Goal: Transaction & Acquisition: Purchase product/service

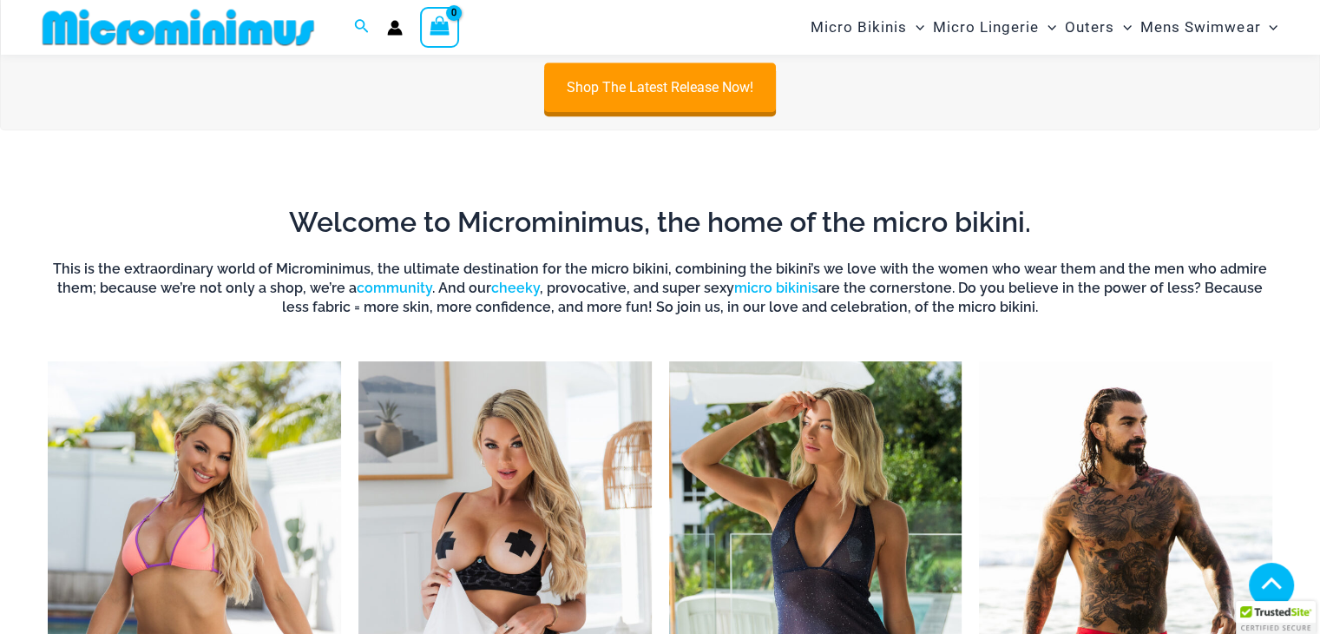
scroll to position [1005, 0]
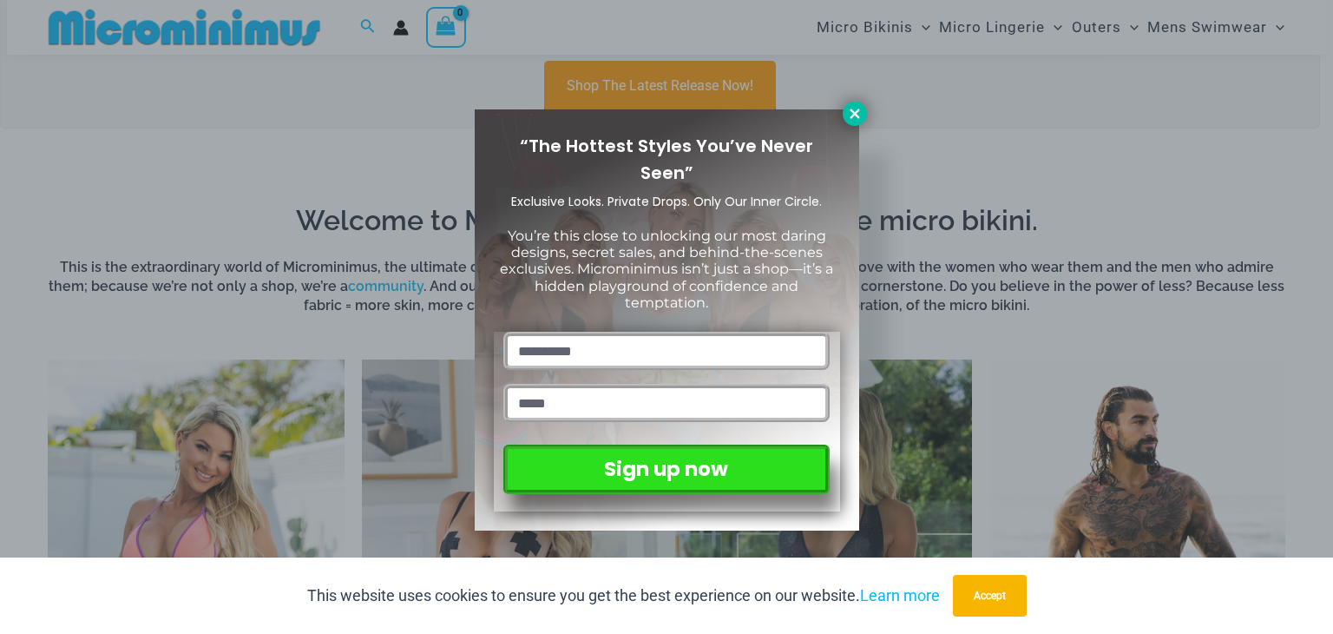
click at [853, 115] on icon at bounding box center [855, 113] width 10 height 10
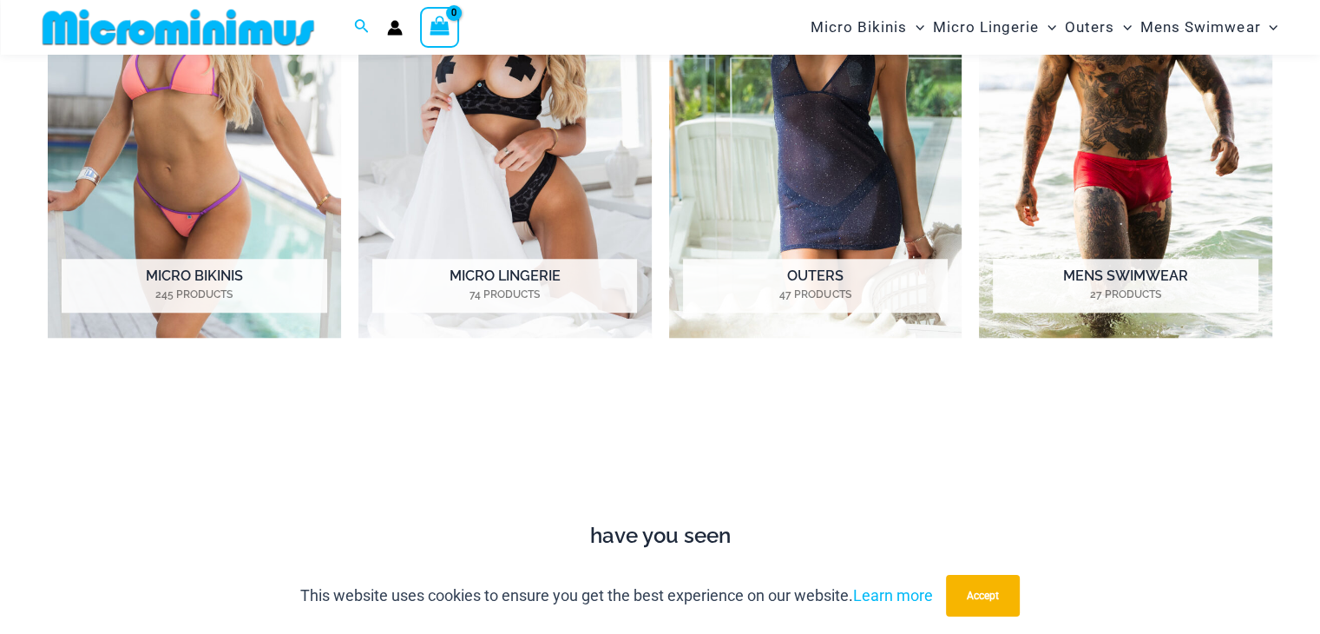
scroll to position [1481, 0]
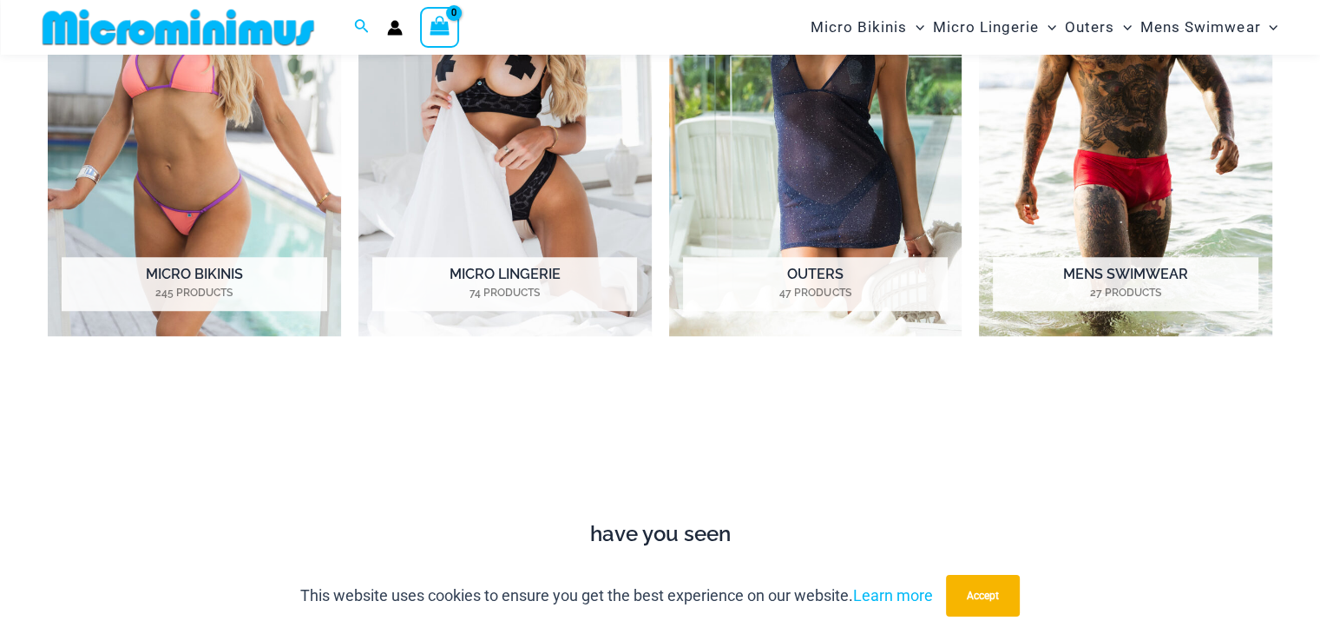
click at [444, 607] on div "This website uses cookies to ensure you get the best experience on our website.…" at bounding box center [660, 595] width 1320 height 76
click at [785, 596] on p "This website uses cookies to ensure you get the best experience on our website.…" at bounding box center [616, 595] width 633 height 26
click at [903, 594] on link "Learn more" at bounding box center [893, 595] width 80 height 18
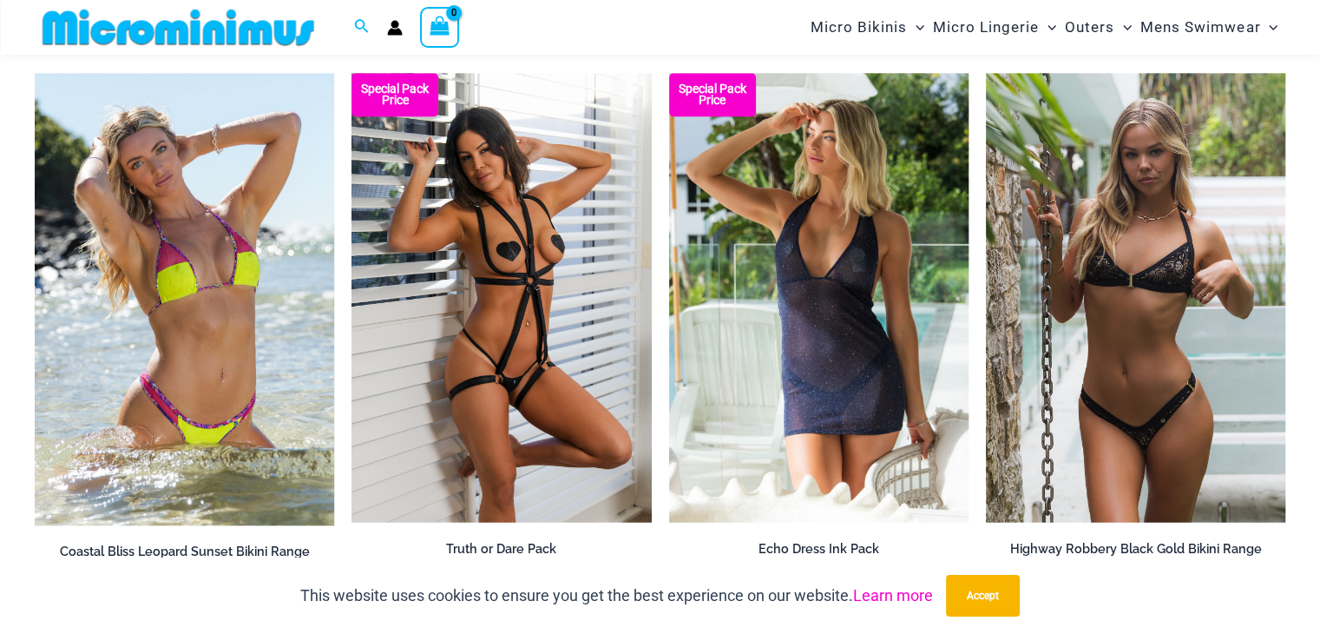
scroll to position [1989, 0]
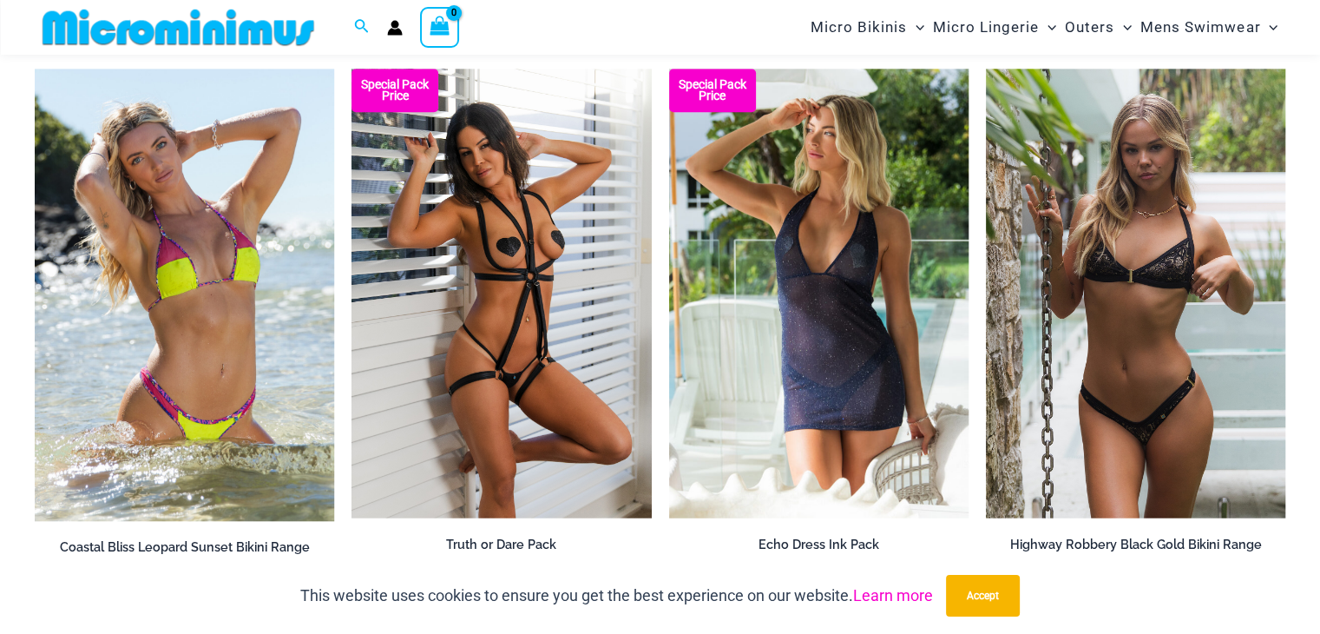
click at [986, 69] on img at bounding box center [986, 69] width 0 height 0
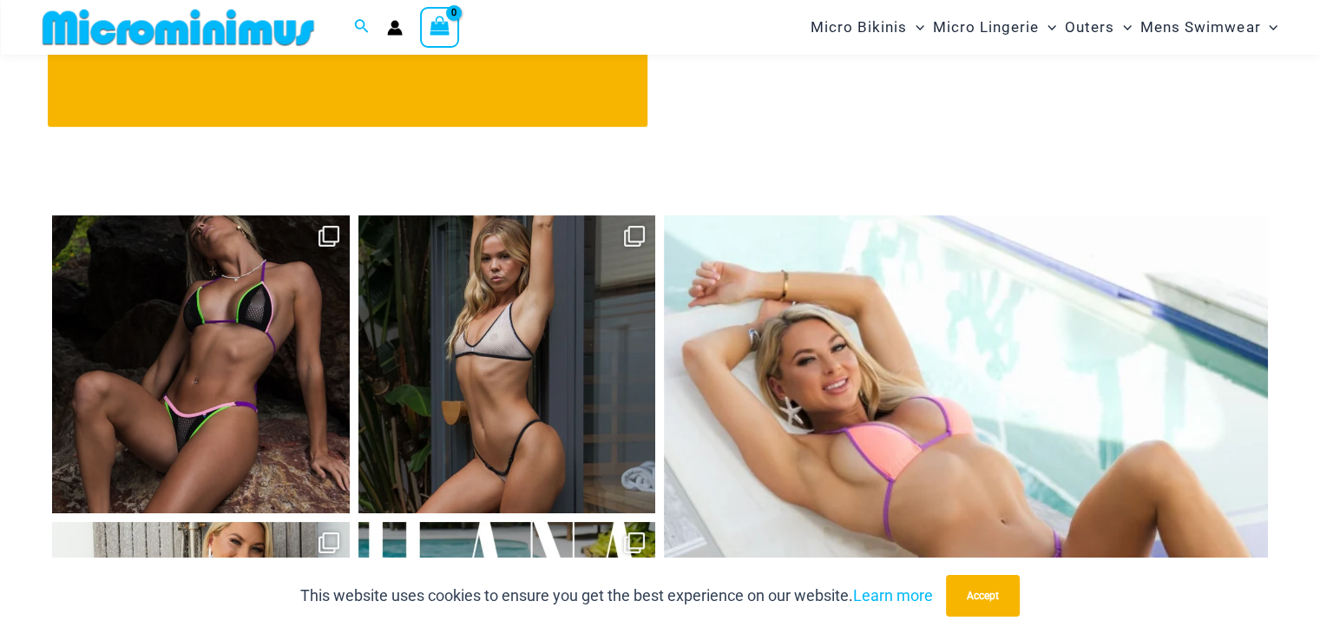
scroll to position [6849, 0]
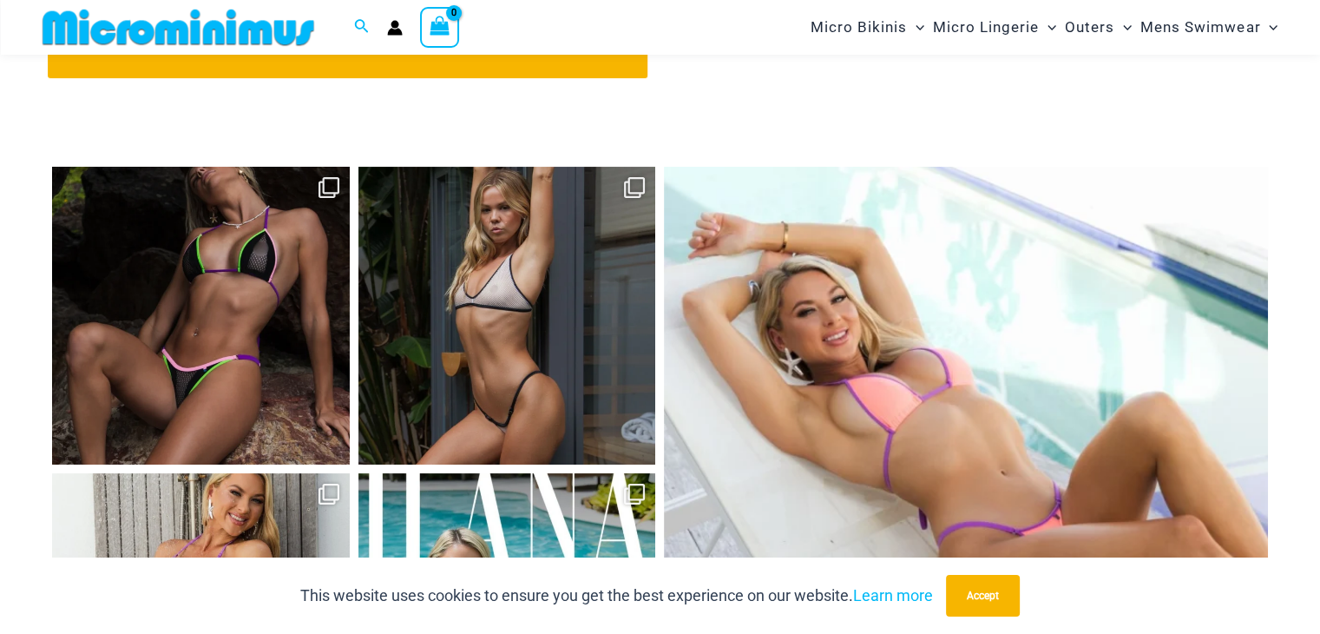
click at [157, 354] on link "Open" at bounding box center [201, 316] width 298 height 298
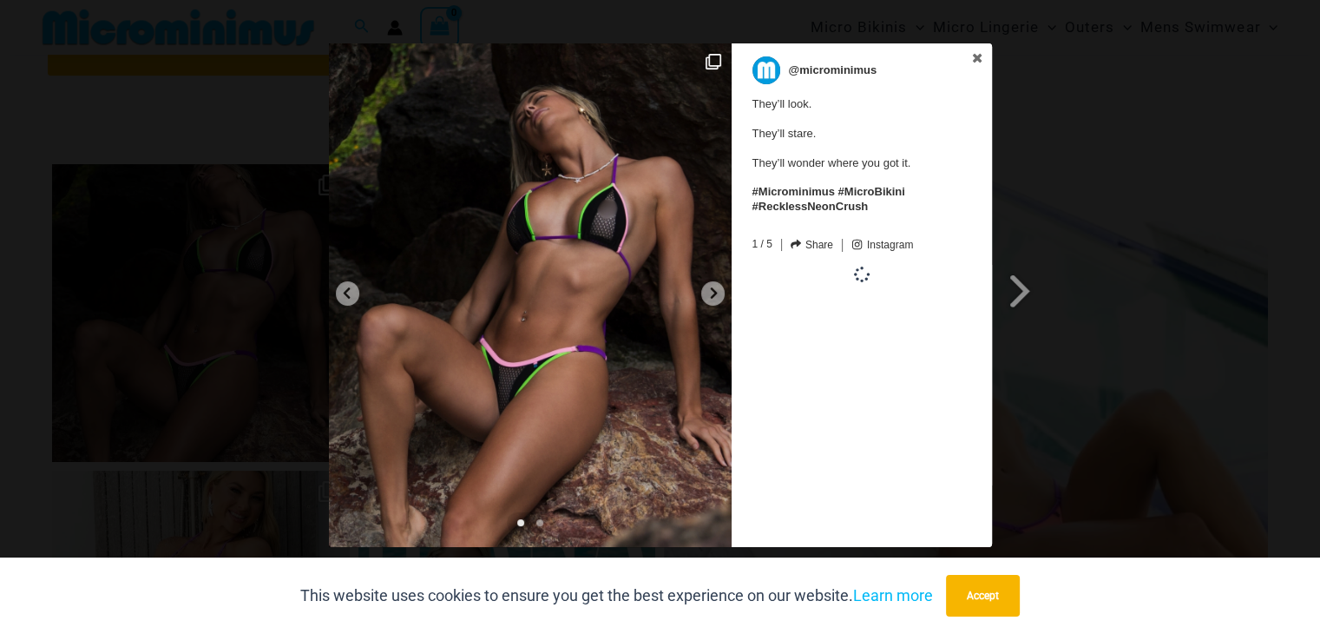
click at [472, 342] on img at bounding box center [530, 294] width 403 height 503
click at [509, 291] on img at bounding box center [530, 294] width 403 height 503
click at [548, 252] on img at bounding box center [530, 294] width 403 height 503
click at [714, 60] on icon at bounding box center [714, 62] width 16 height 16
click at [717, 54] on icon at bounding box center [714, 62] width 16 height 16
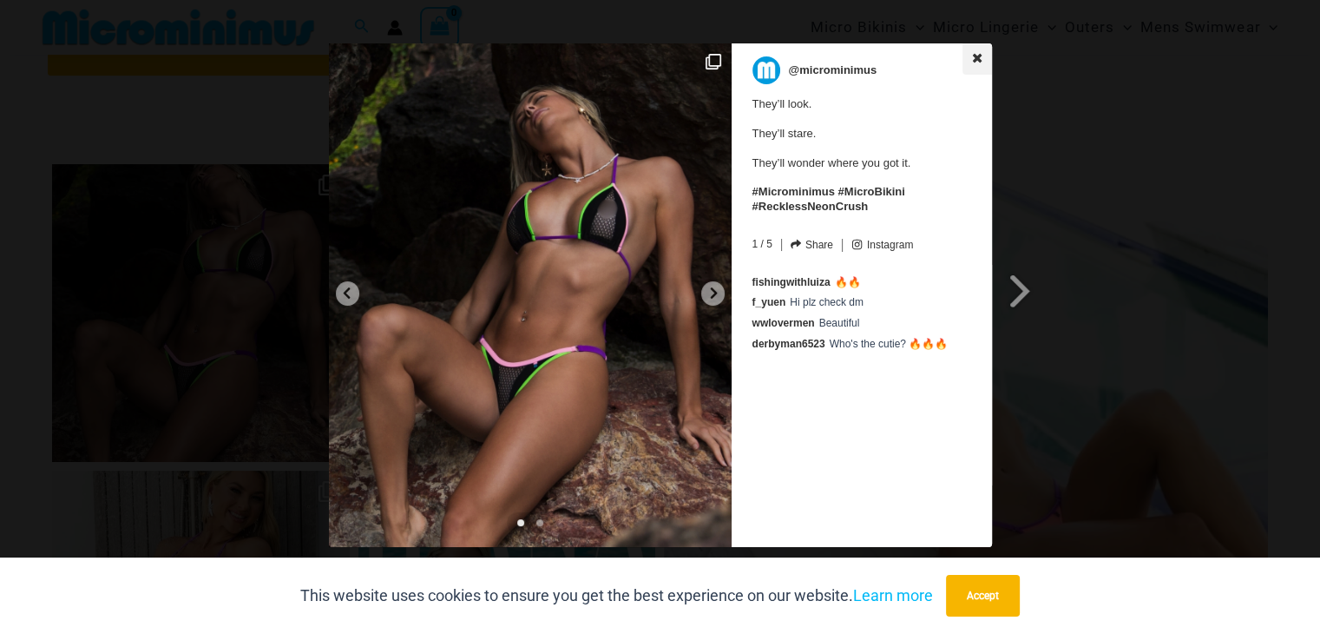
click at [977, 52] on icon at bounding box center [977, 58] width 12 height 12
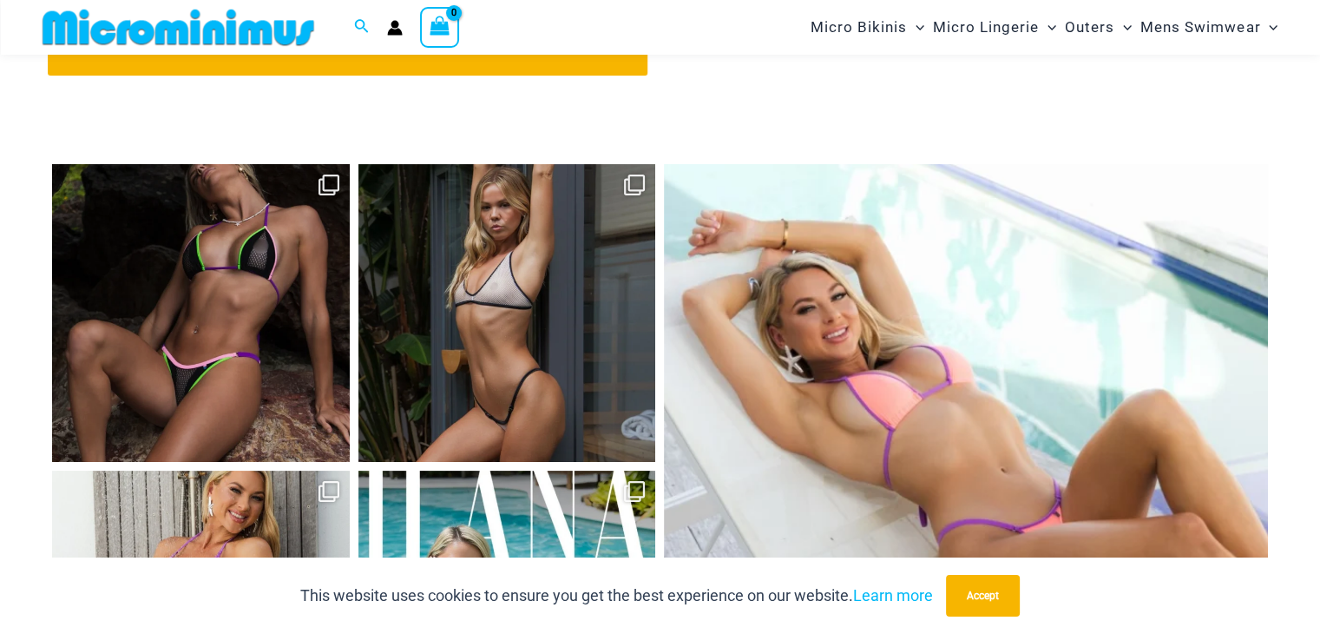
click at [181, 371] on link "Open" at bounding box center [201, 313] width 298 height 298
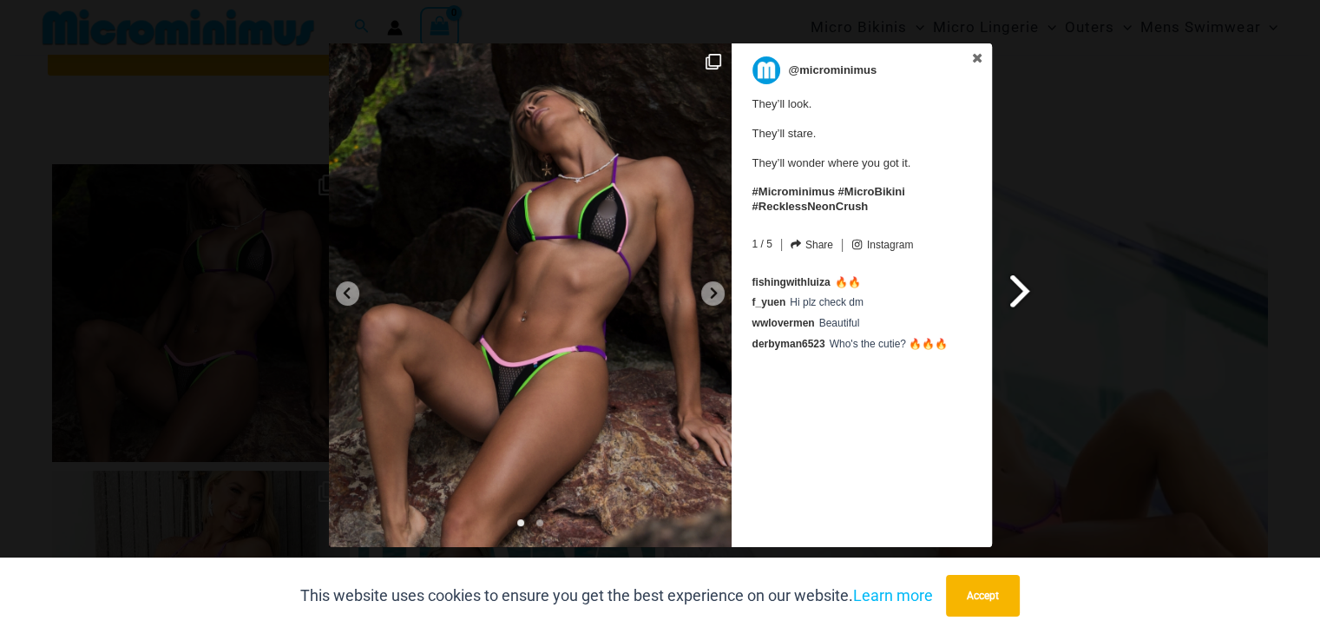
click at [1014, 285] on span at bounding box center [1021, 290] width 30 height 39
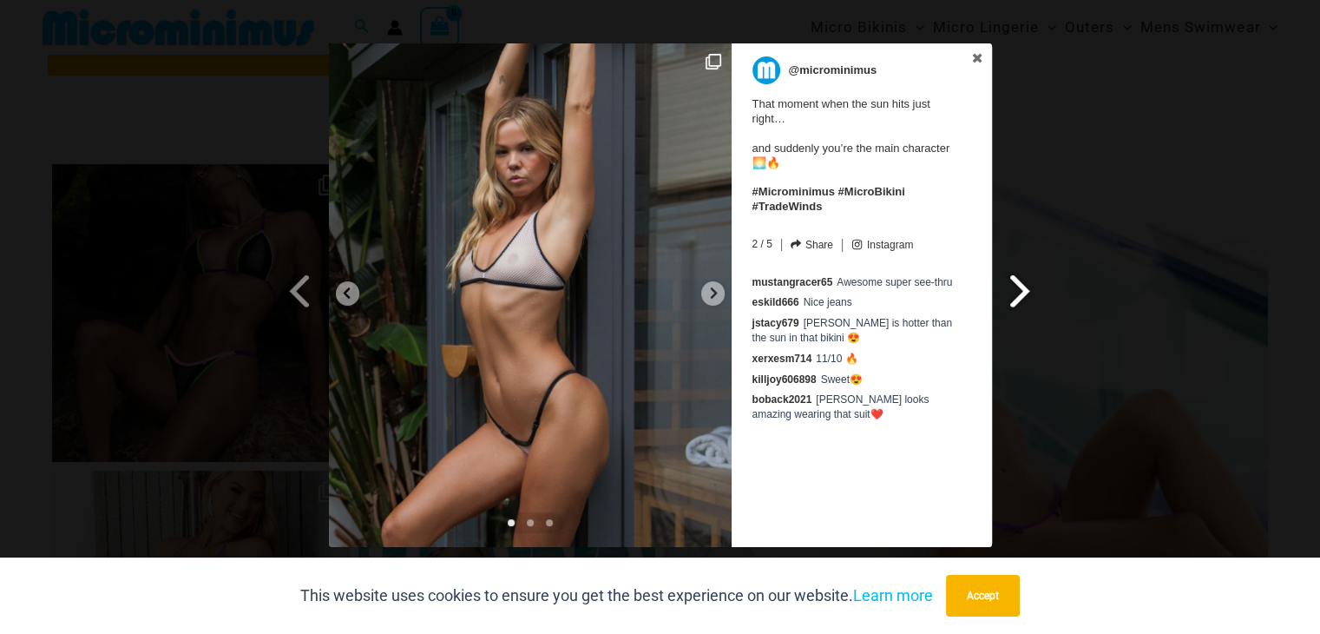
click at [978, 53] on icon at bounding box center [977, 58] width 12 height 12
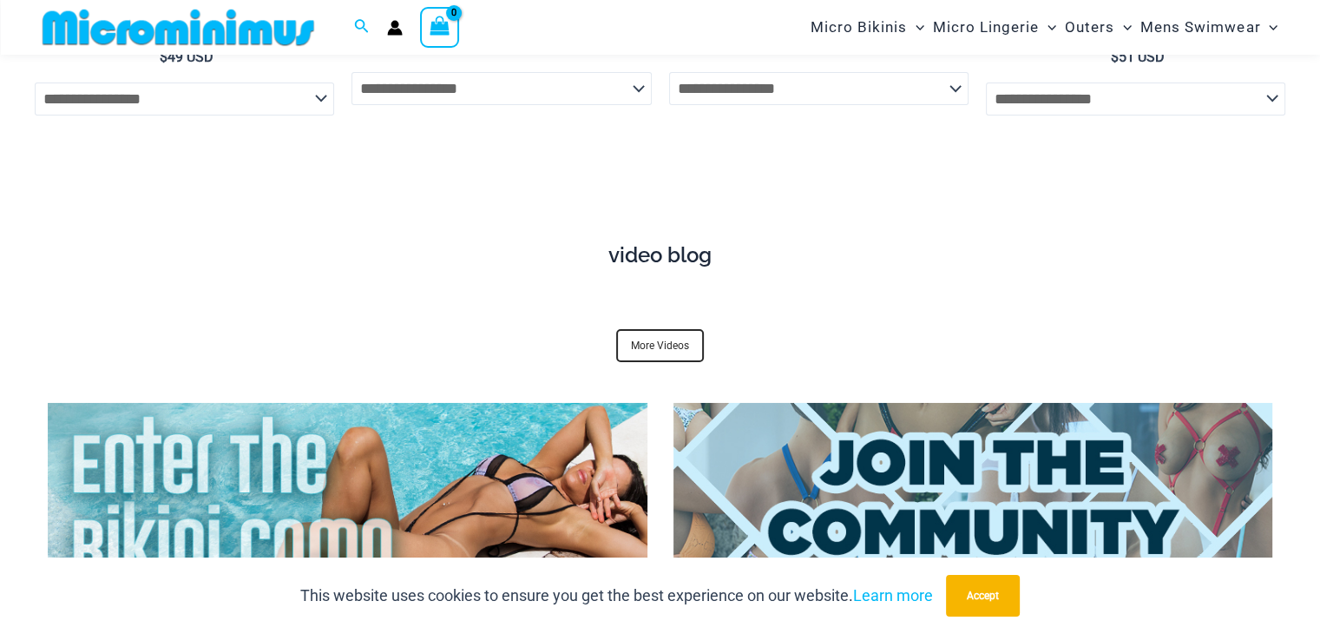
scroll to position [5925, 0]
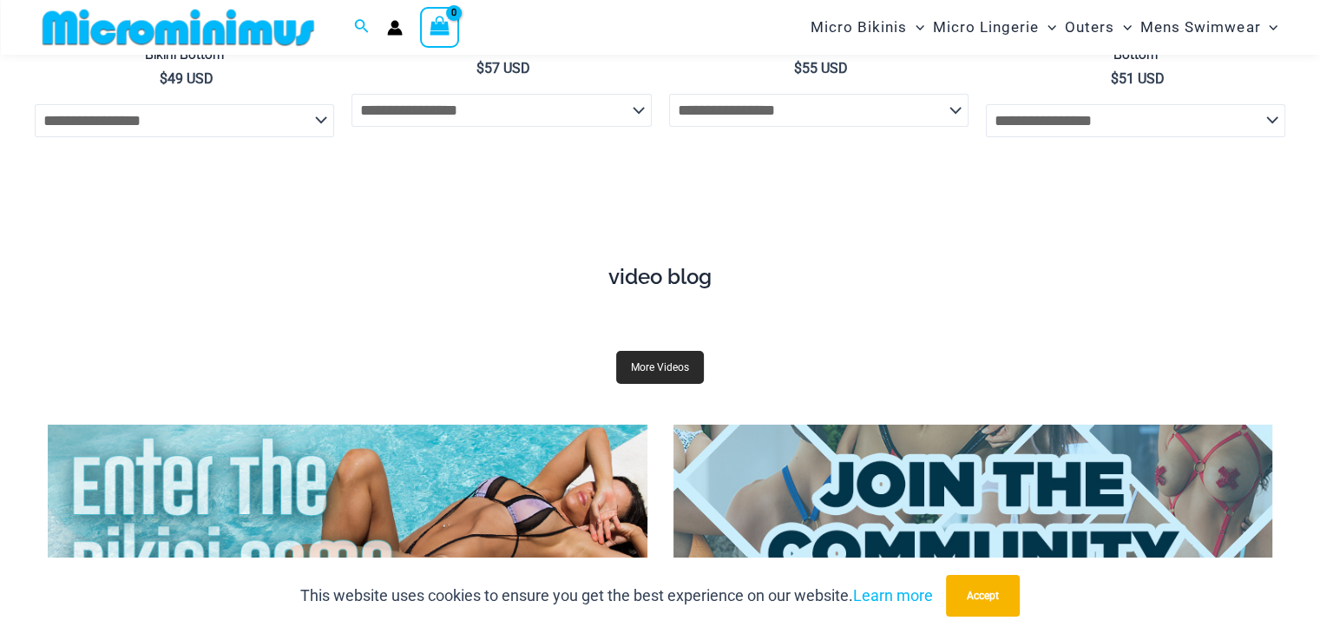
click at [666, 374] on link "More Videos" at bounding box center [660, 367] width 88 height 33
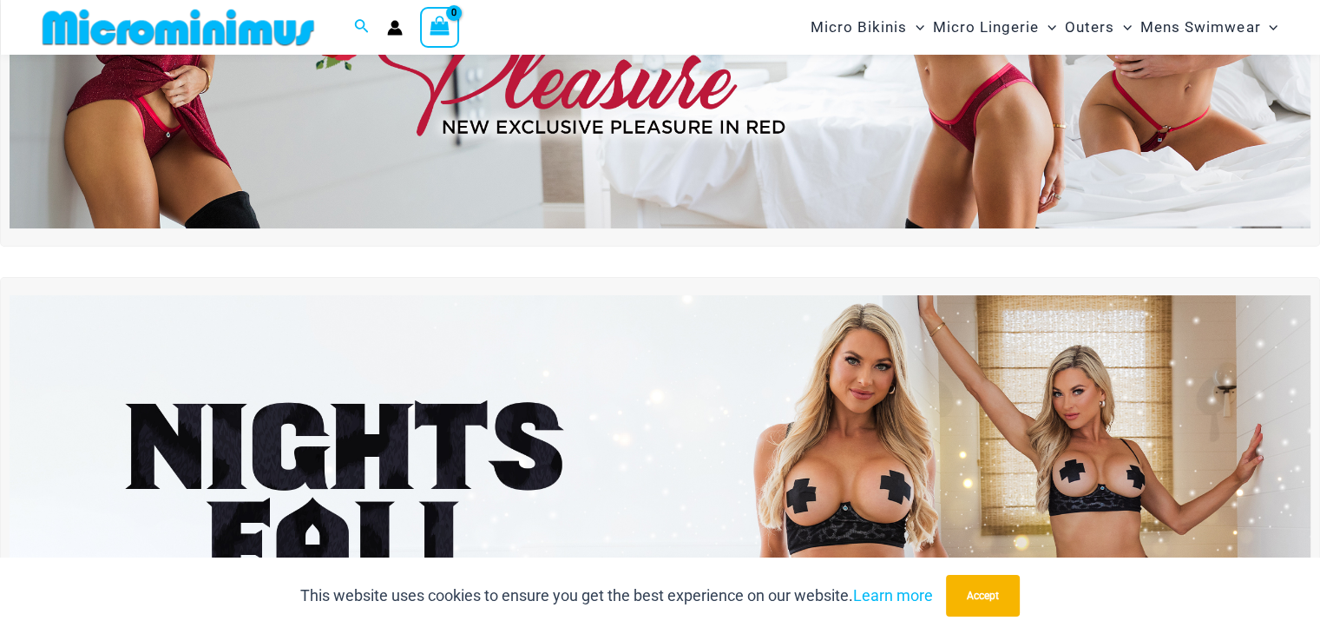
scroll to position [0, 0]
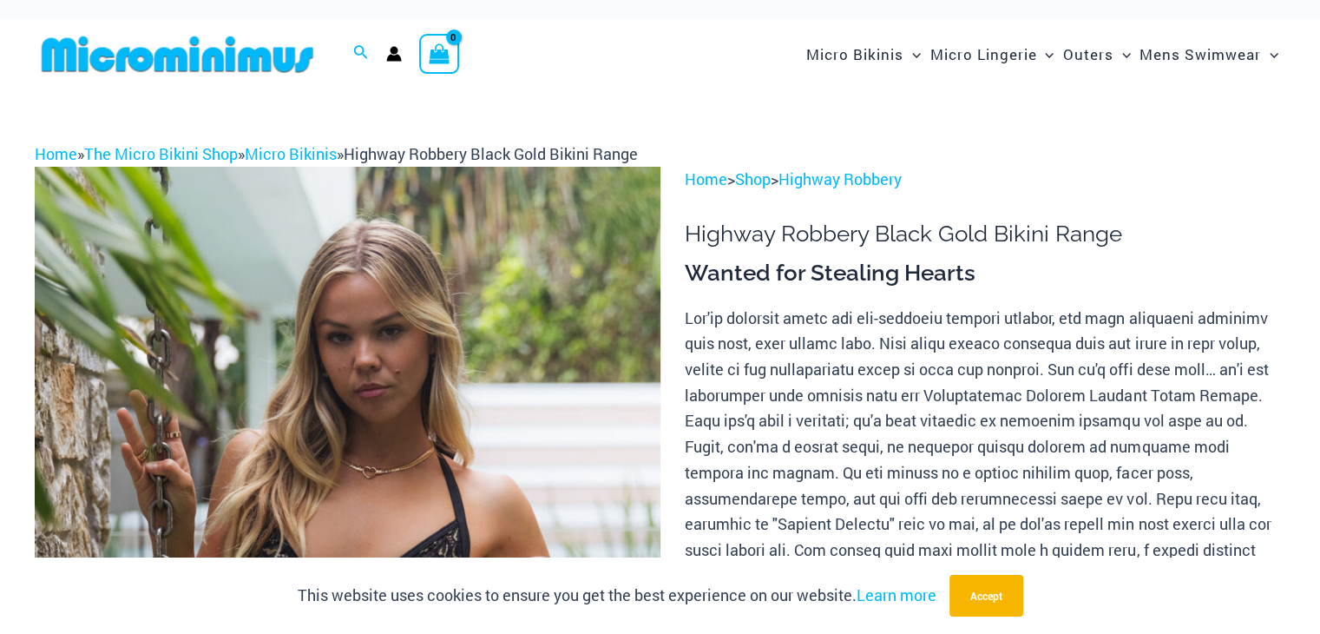
scroll to position [9, 0]
